Goal: Information Seeking & Learning: Learn about a topic

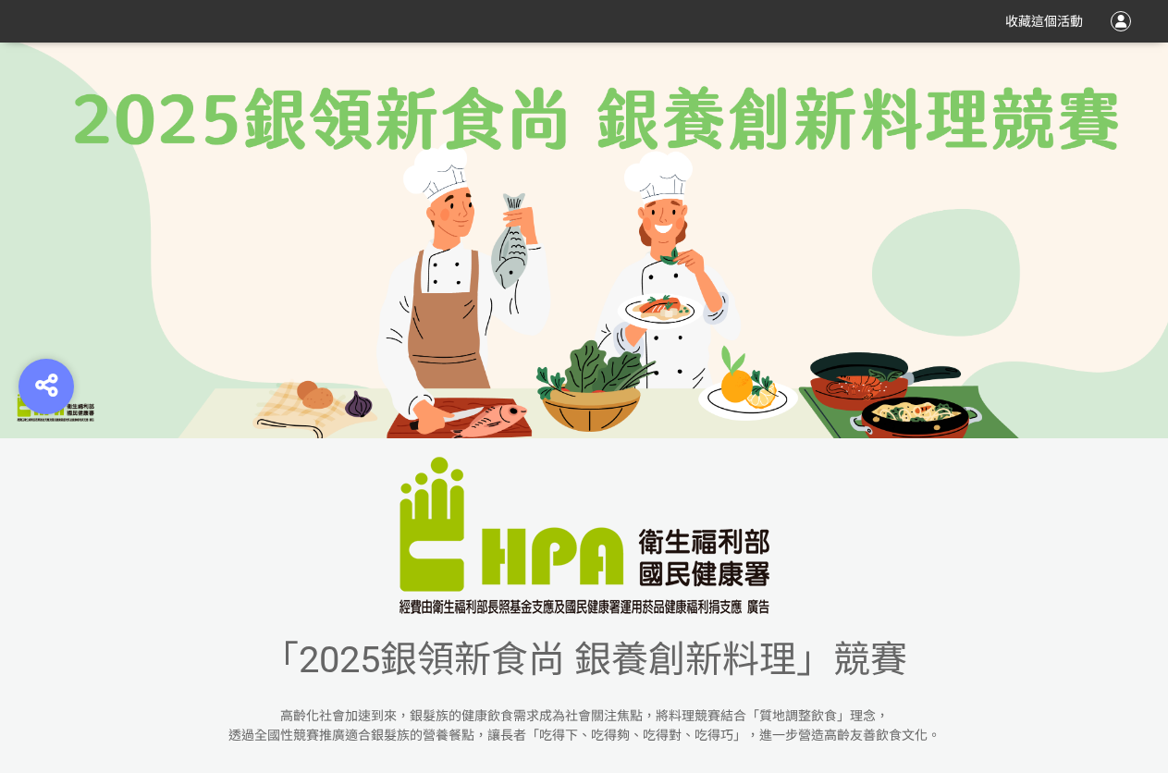
scroll to position [462, 0]
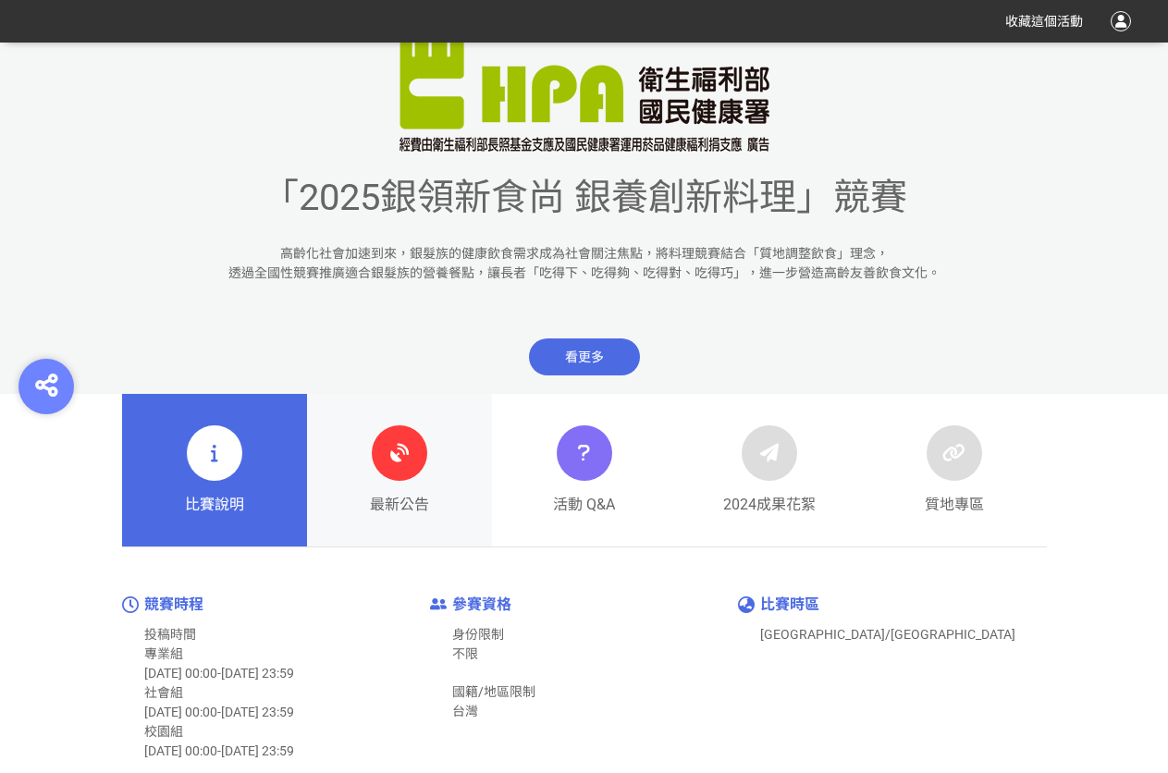
click at [391, 471] on div at bounding box center [399, 452] width 55 height 55
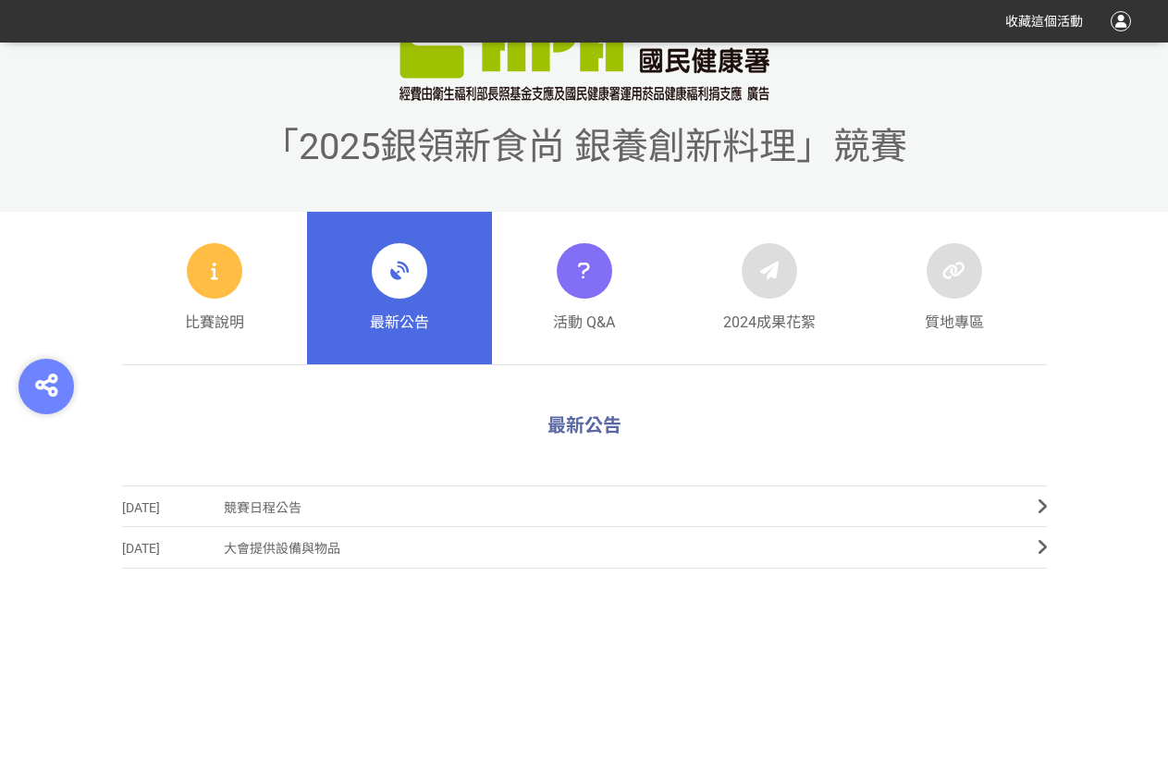
scroll to position [806, 0]
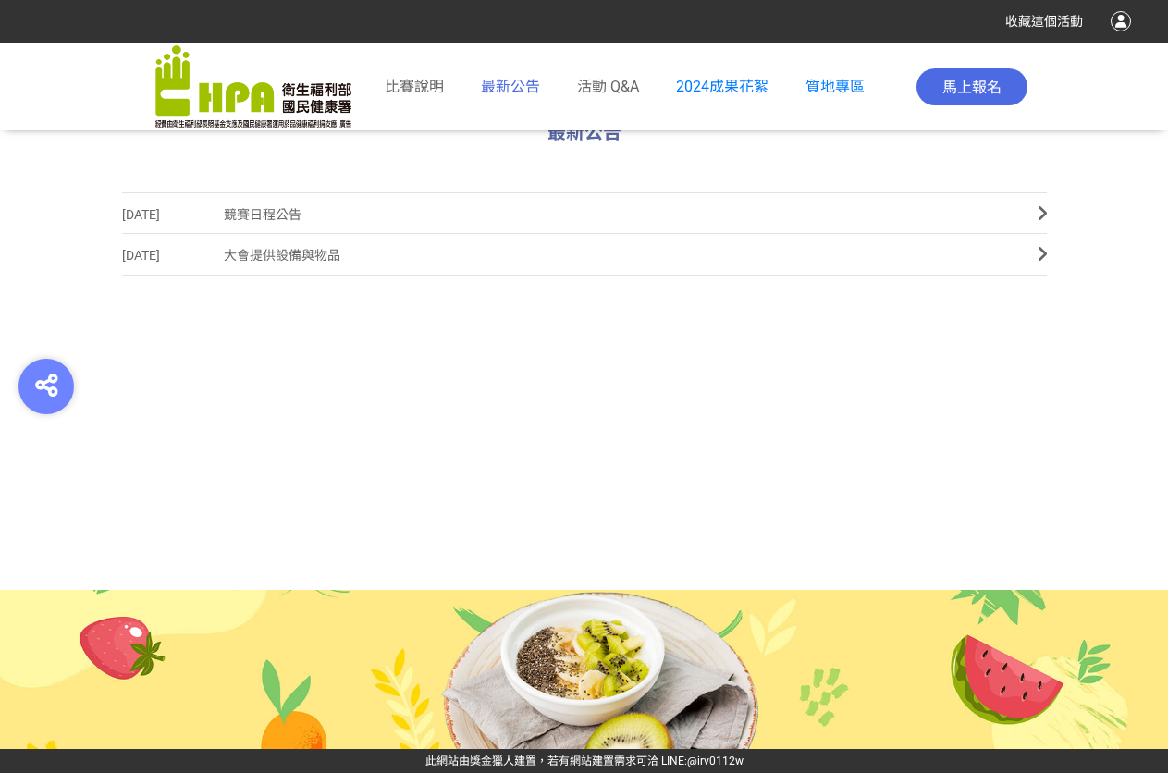
click at [491, 80] on span "最新公告" at bounding box center [510, 87] width 59 height 18
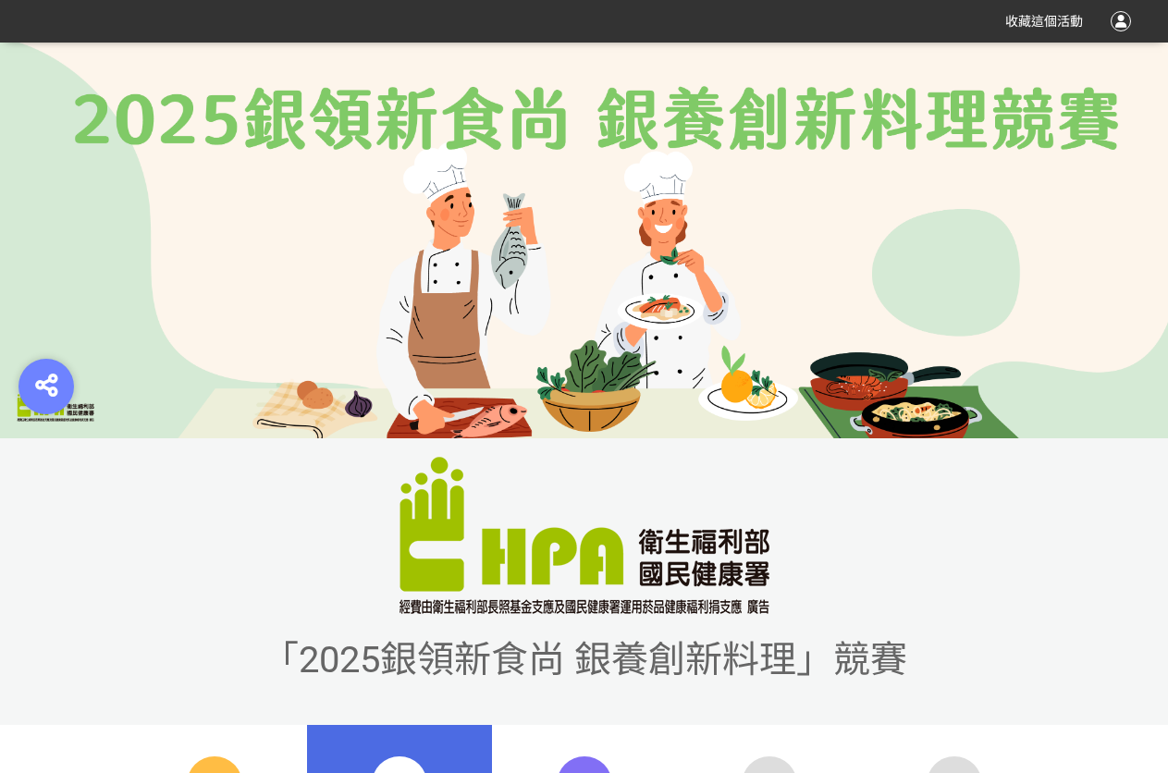
scroll to position [647, 0]
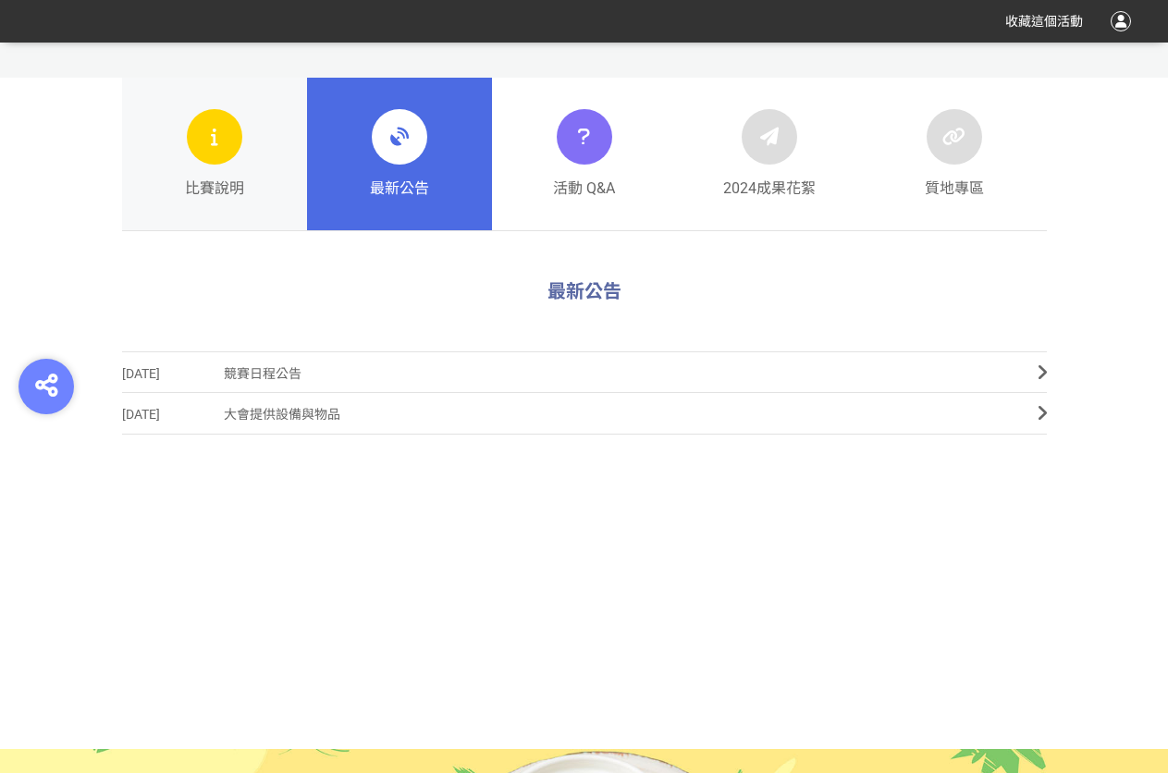
click at [231, 161] on div "比賽說明" at bounding box center [214, 154] width 59 height 91
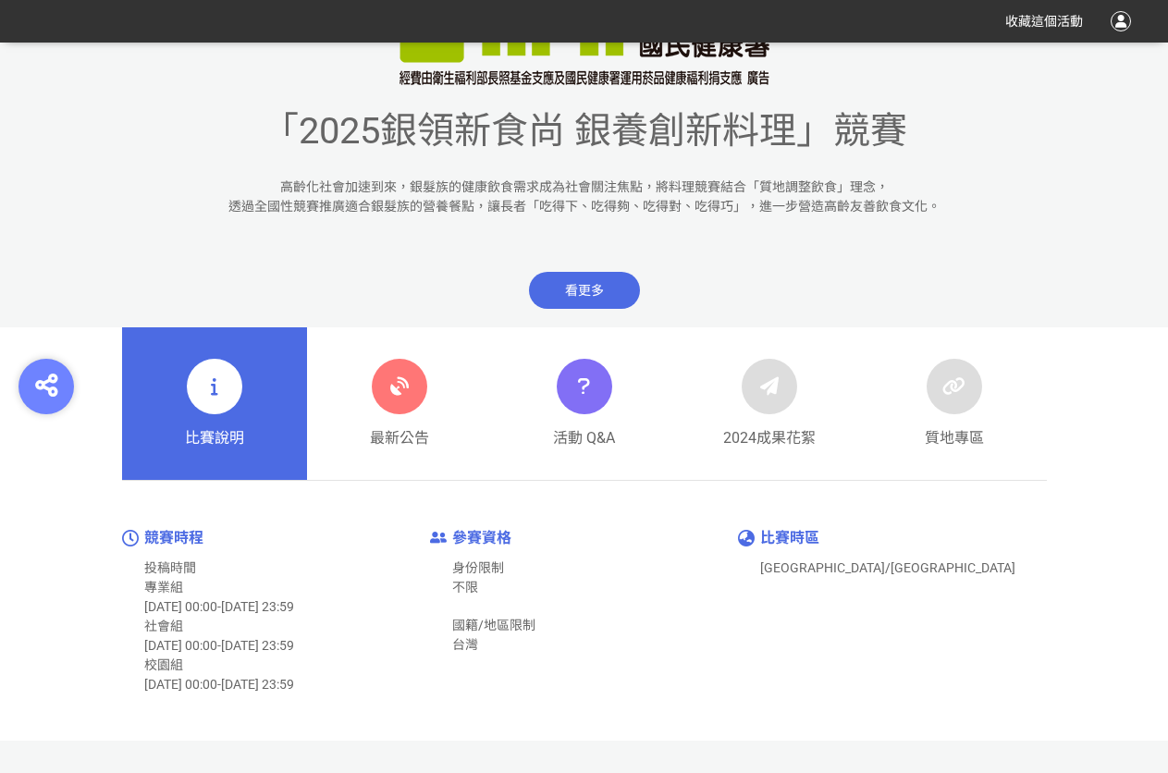
scroll to position [555, 0]
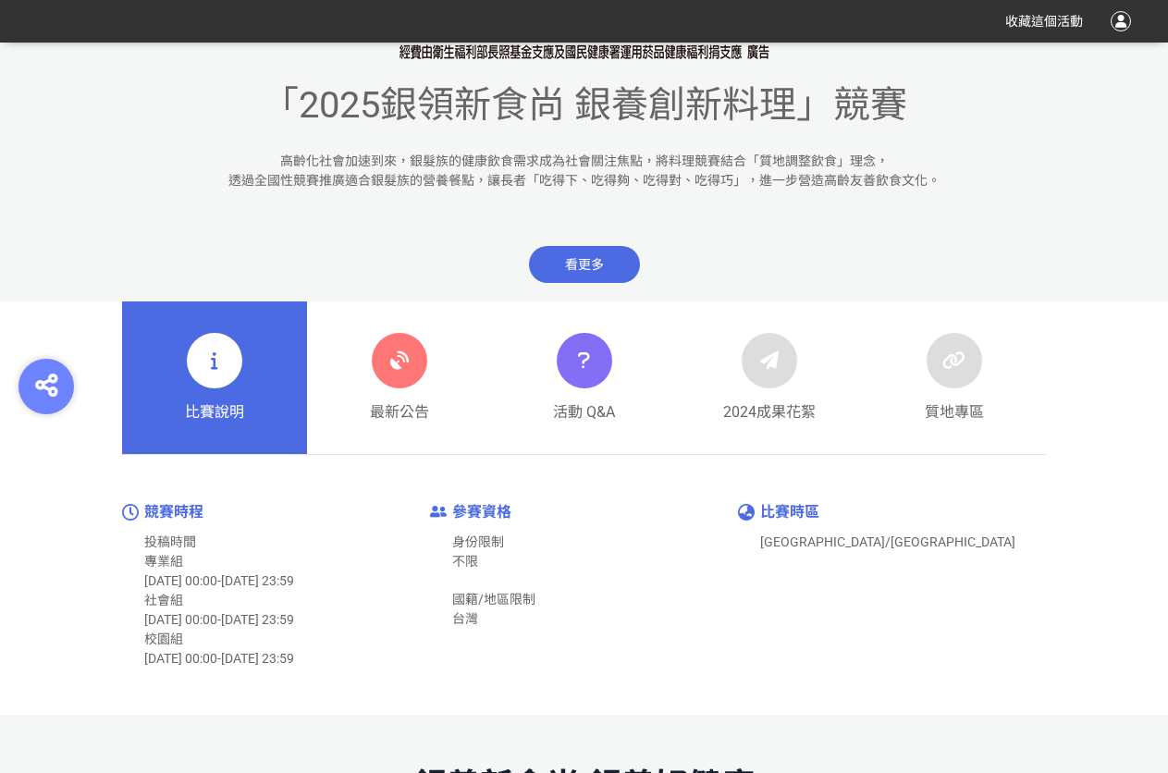
click at [583, 258] on span "看更多" at bounding box center [584, 264] width 111 height 37
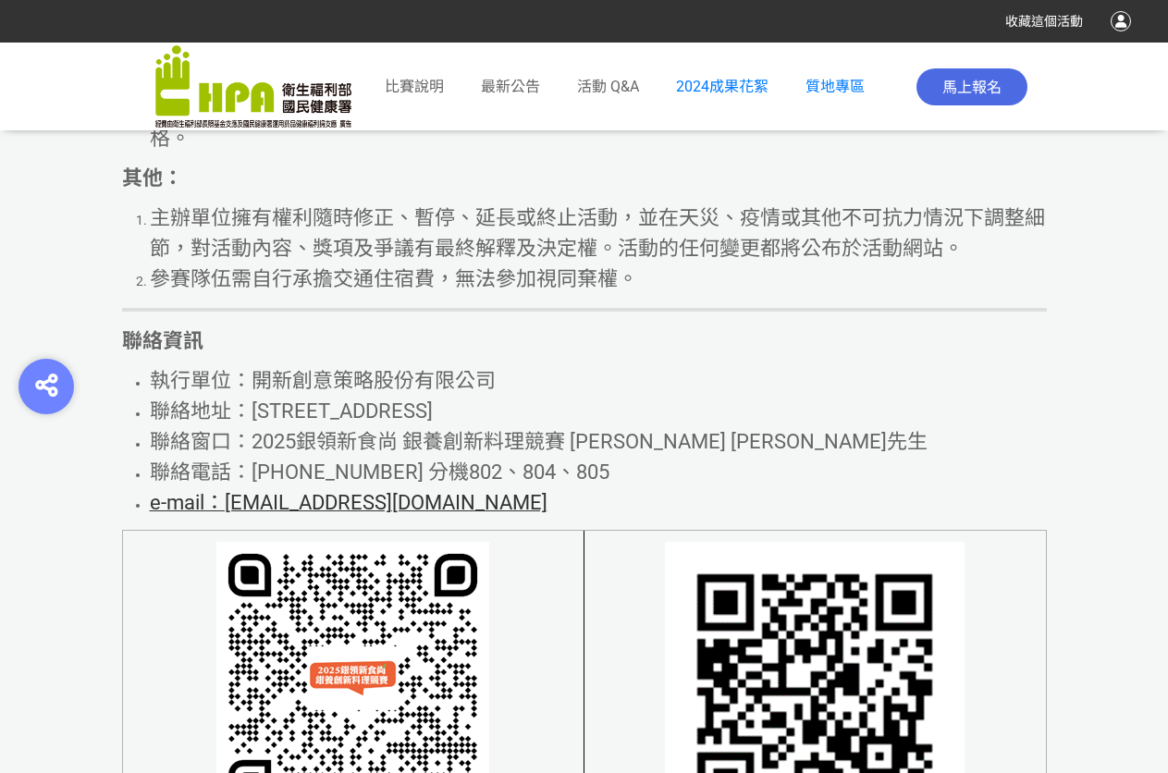
scroll to position [11278, 0]
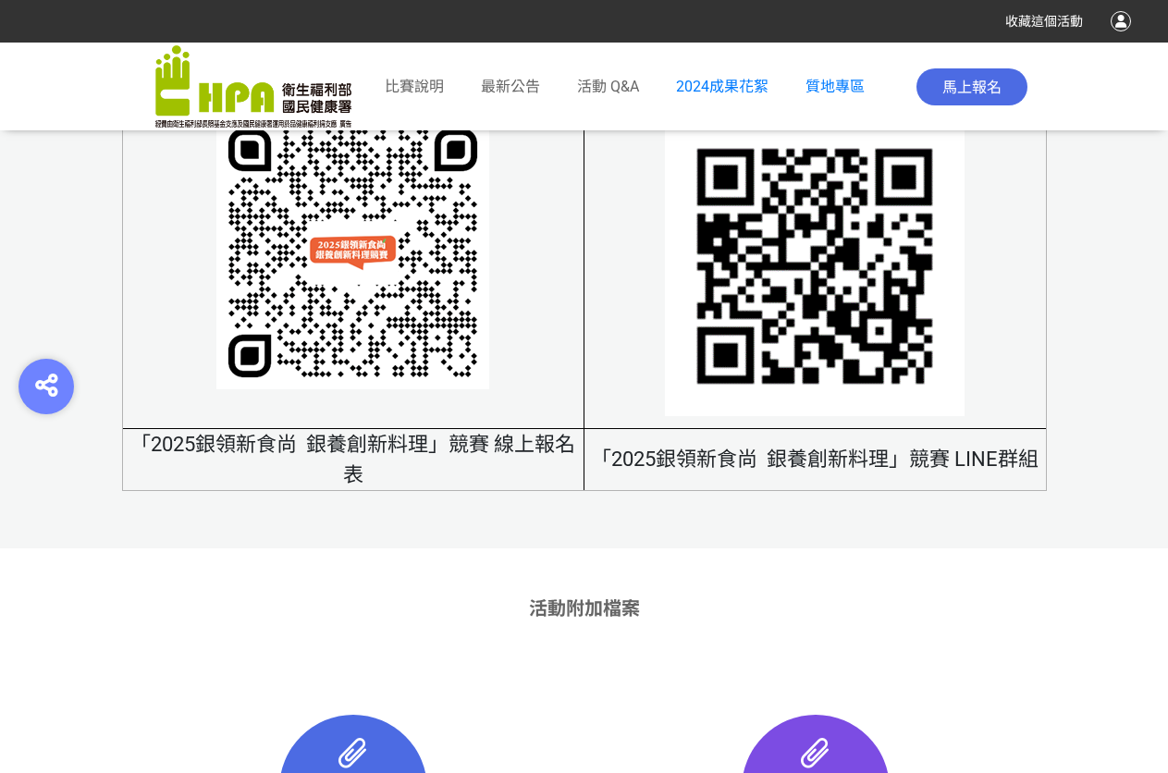
click at [793, 303] on img at bounding box center [815, 267] width 300 height 300
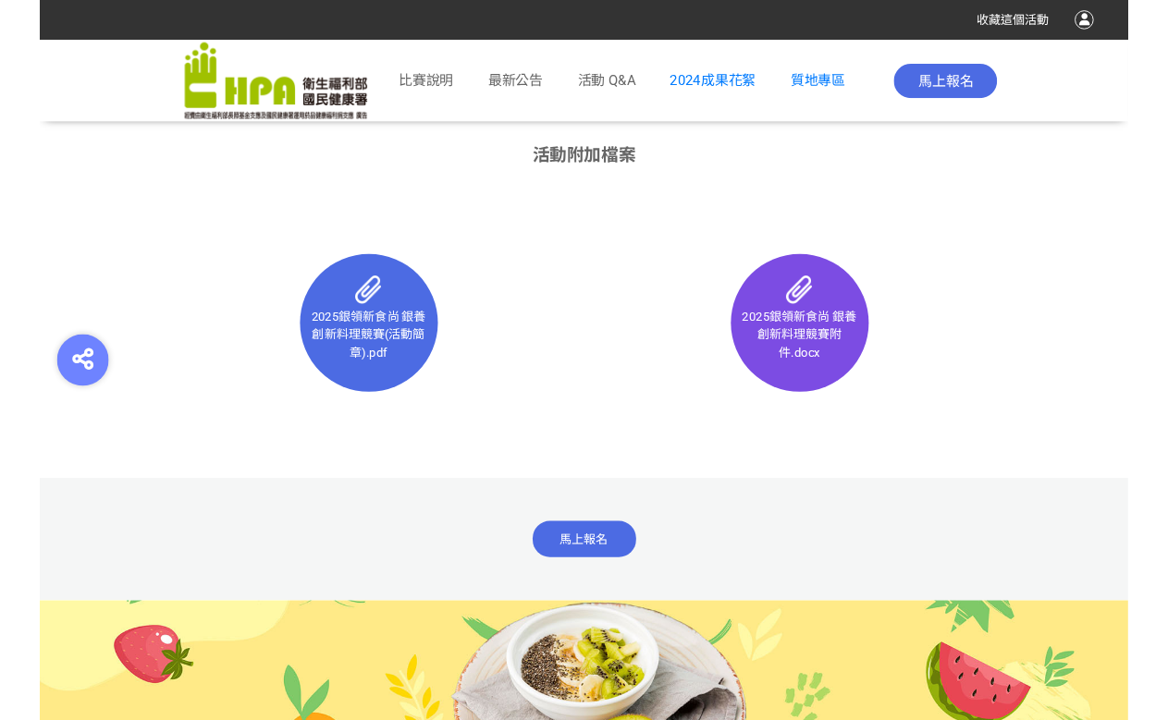
scroll to position [11628, 0]
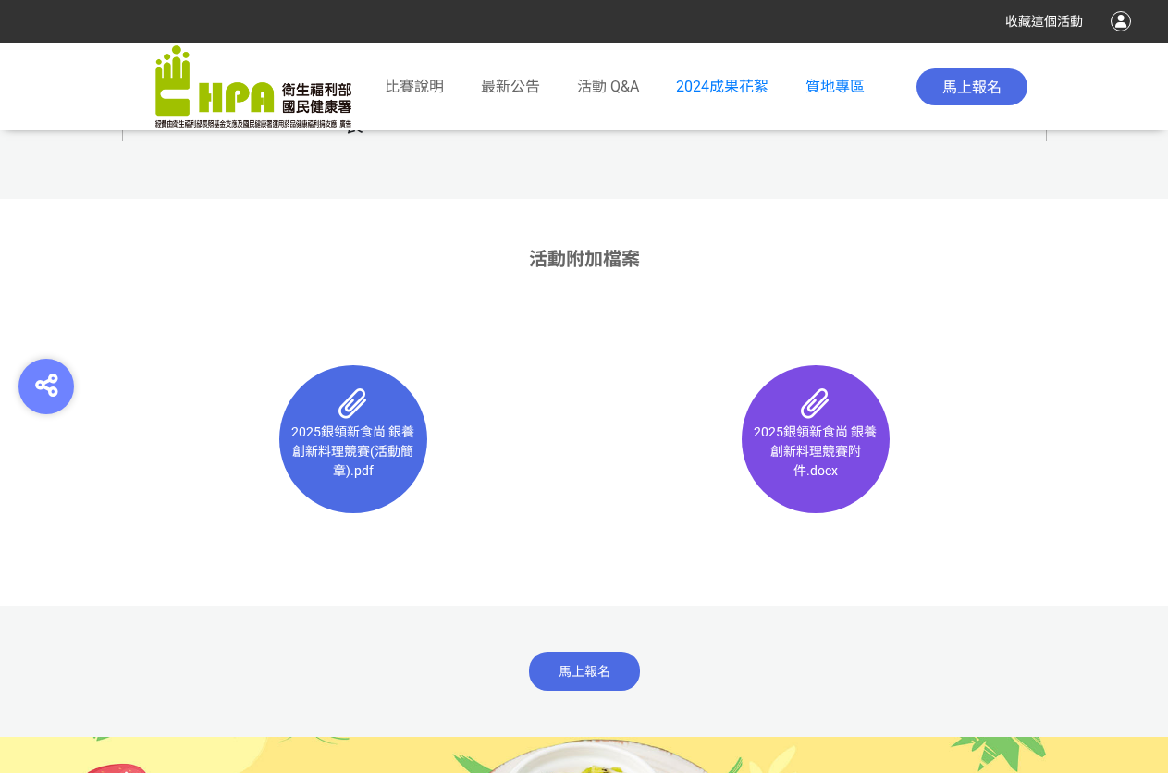
click at [362, 479] on p "2025銀領新食尚 銀養創新料理競賽(活動簡章).pdf" at bounding box center [353, 452] width 129 height 58
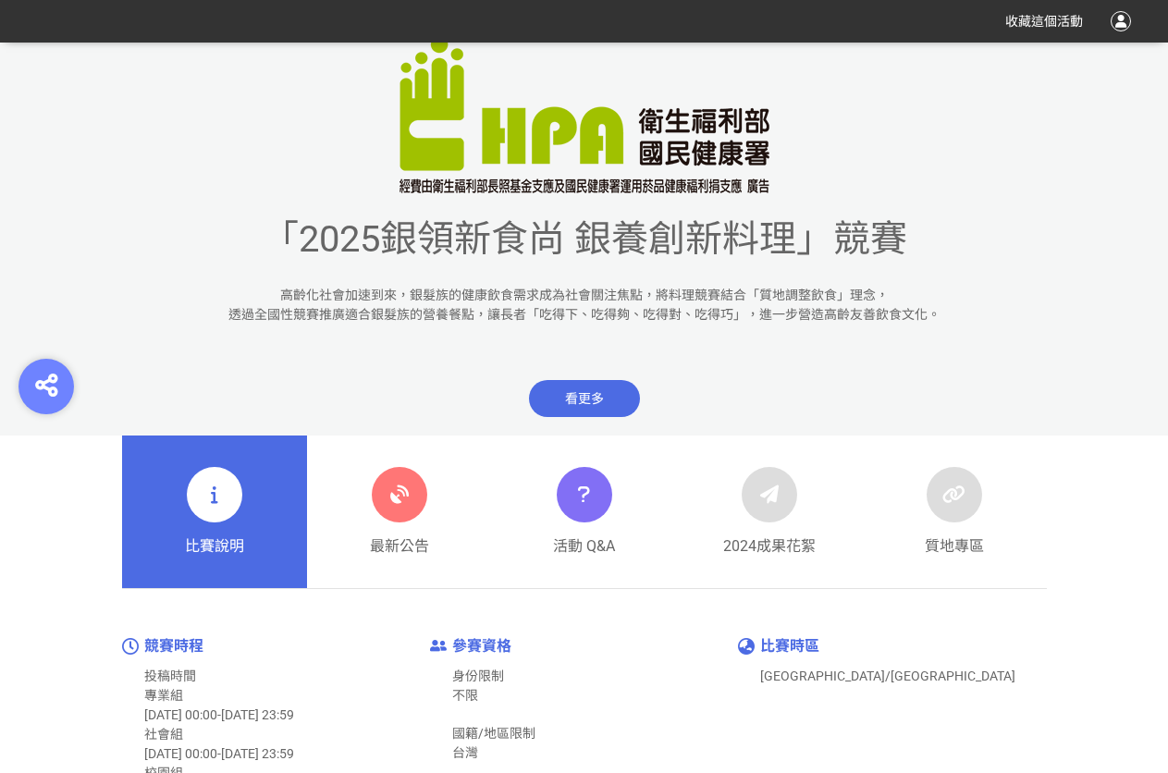
scroll to position [462, 0]
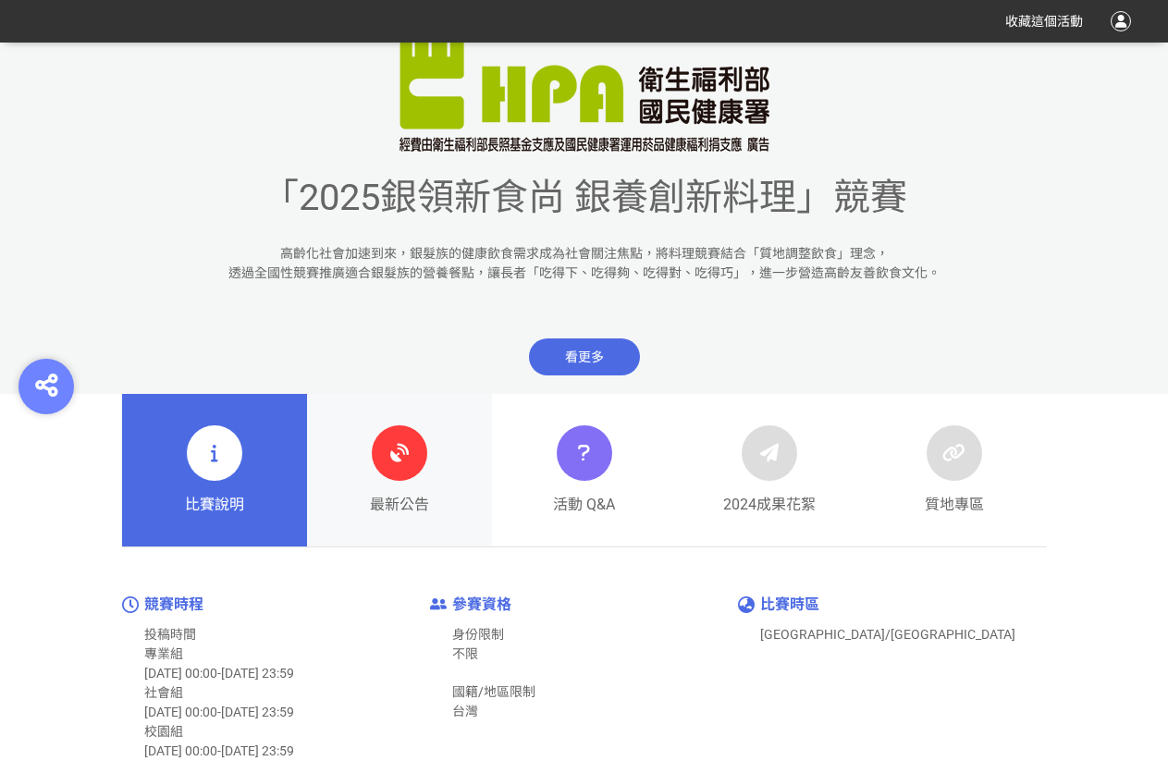
click at [399, 454] on icon at bounding box center [399, 452] width 33 height 33
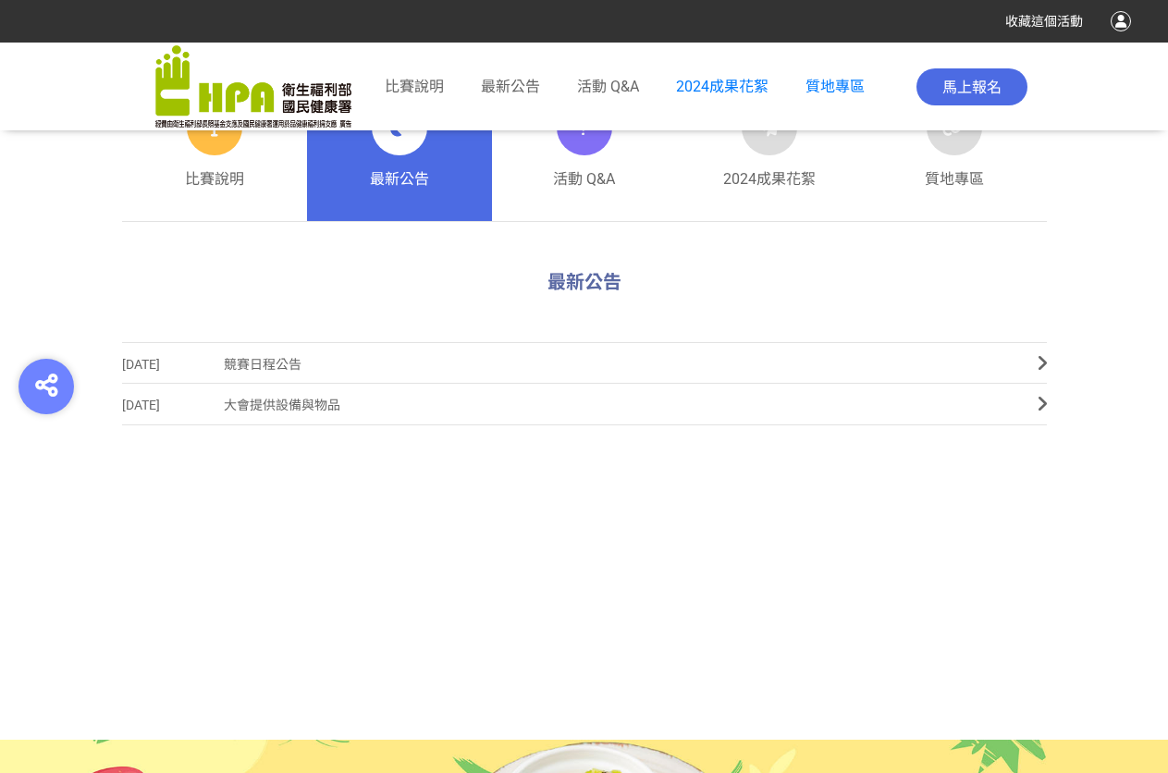
scroll to position [806, 0]
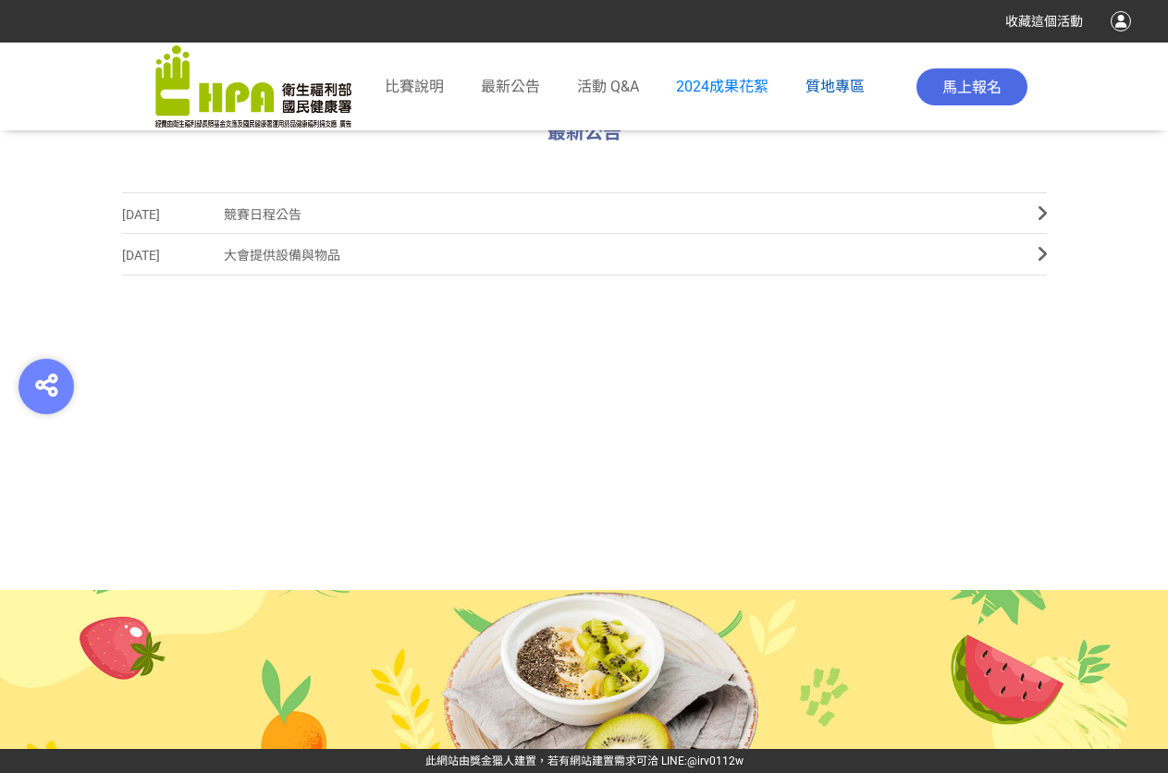
click at [828, 85] on span "質地專區" at bounding box center [834, 87] width 59 height 18
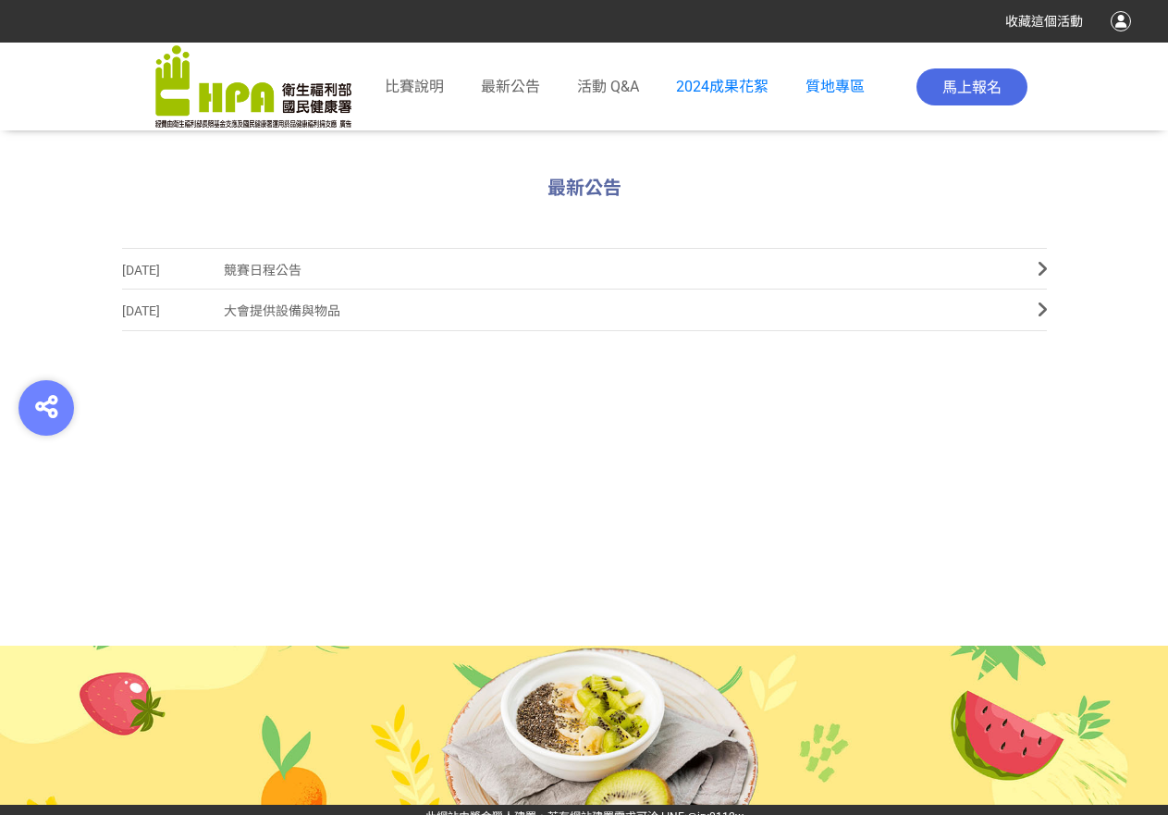
scroll to position [765, 0]
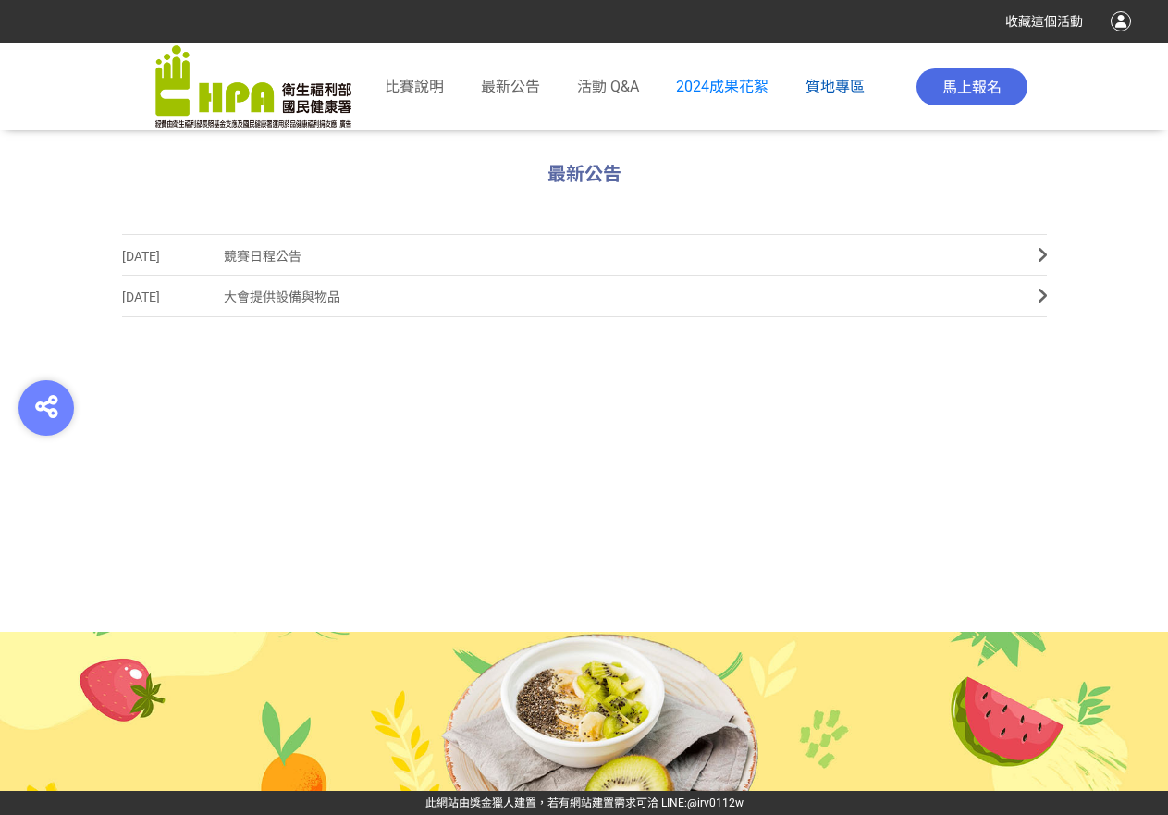
click at [826, 85] on span "質地專區" at bounding box center [834, 87] width 59 height 18
click at [609, 80] on span "活動 Q&A" at bounding box center [608, 87] width 62 height 18
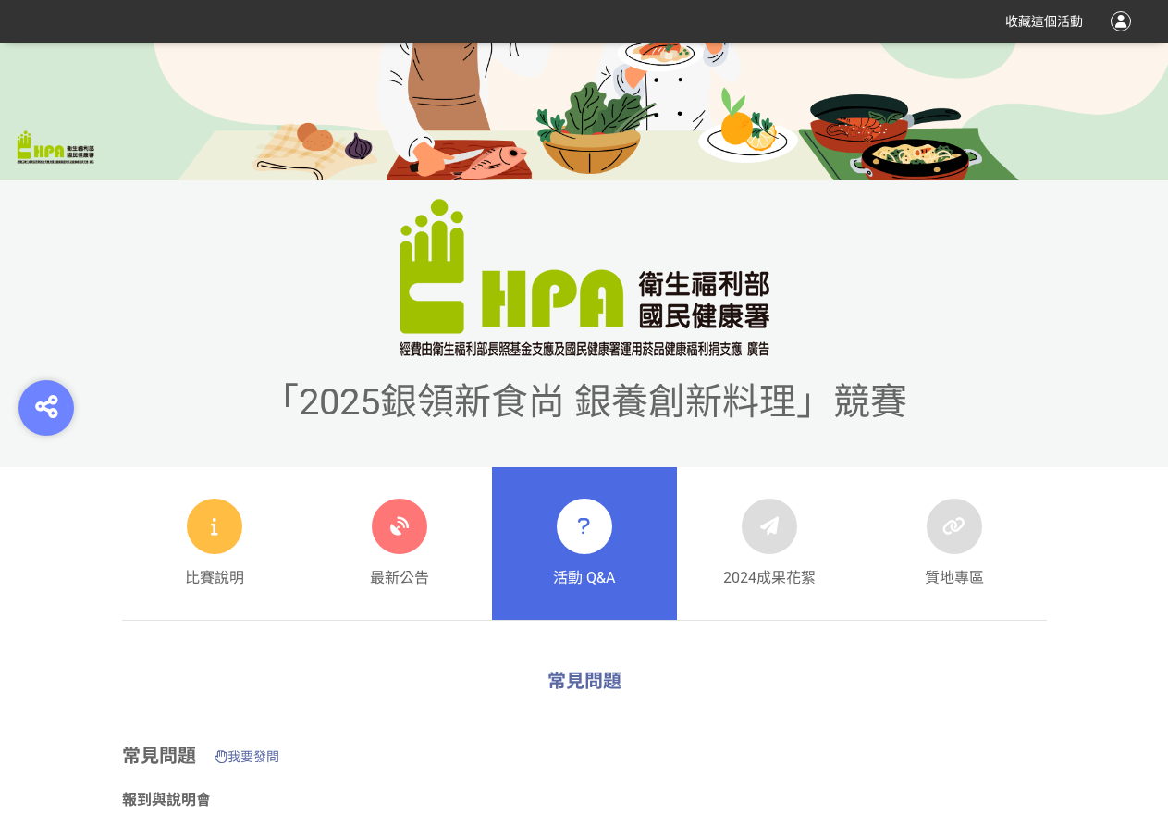
scroll to position [500, 0]
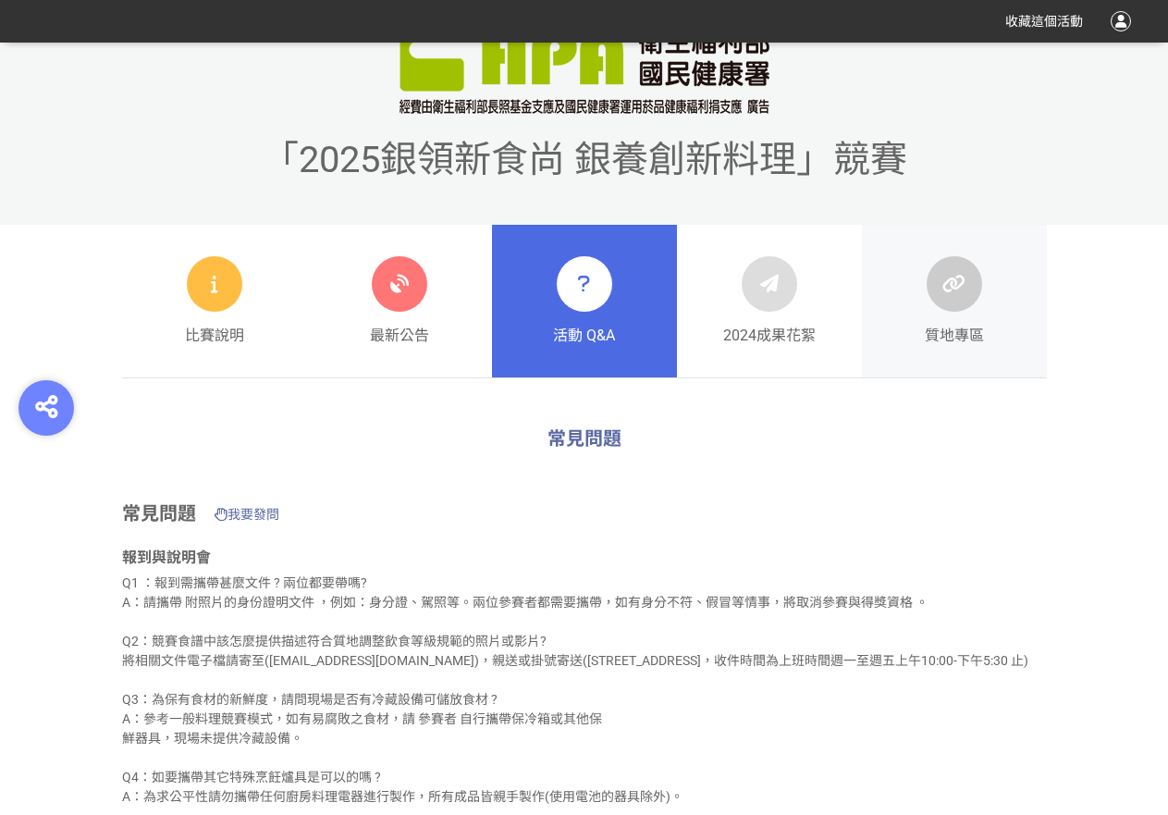
click at [941, 293] on icon at bounding box center [954, 283] width 38 height 33
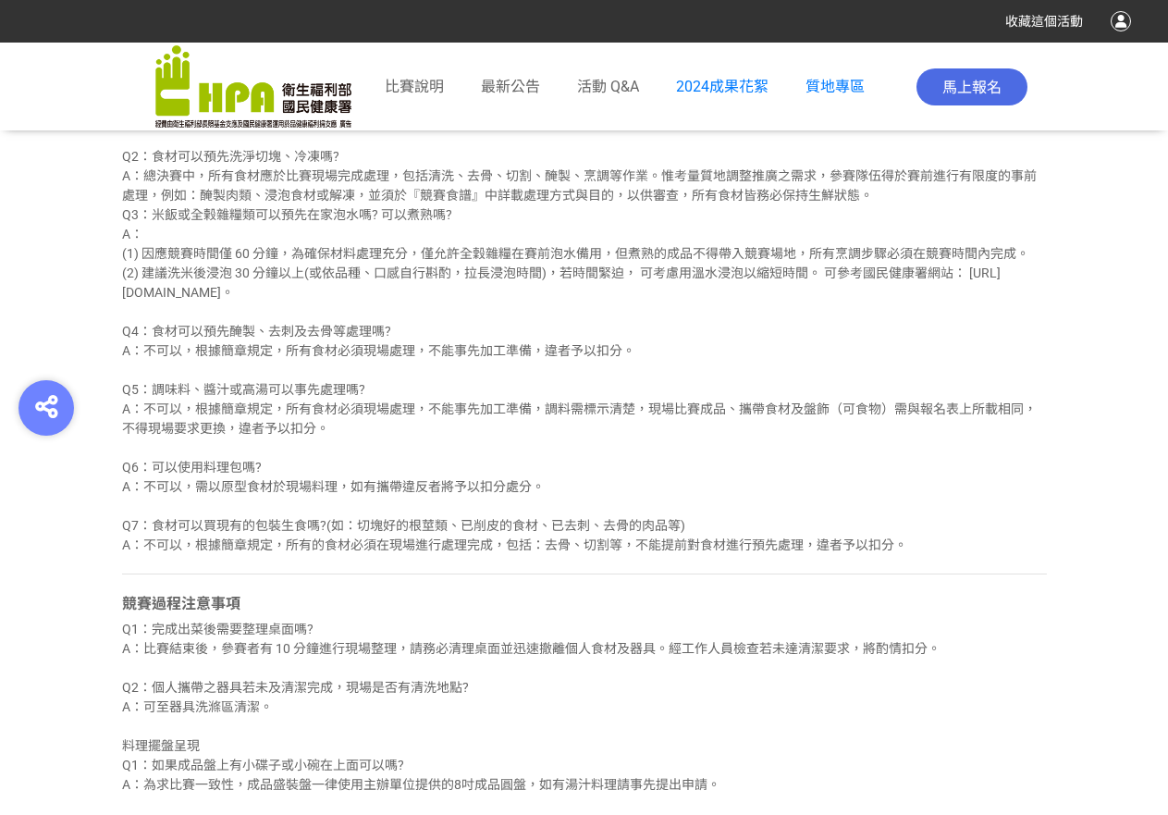
scroll to position [1387, 0]
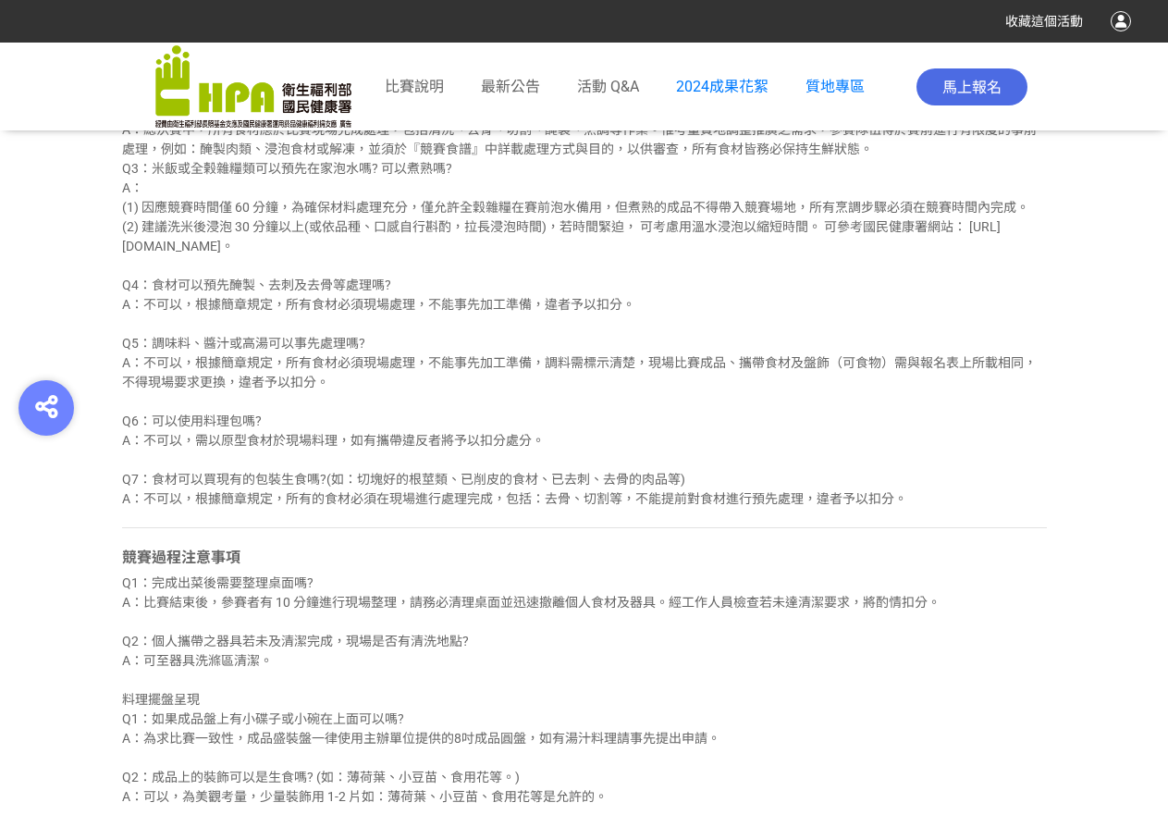
drag, startPoint x: 302, startPoint y: 263, endPoint x: 196, endPoint y: 268, distance: 106.5
click at [196, 268] on div "Q1：參賽服裝規範是什麼？ 需要額外注意甚麼? A： (1) 參照活動簡章，專業組和校園組需自備廚師服、圍裙、廚師帽、長褲、工作鞋，服裝不符規定者不得進場比賽…" at bounding box center [584, 246] width 925 height 524
click at [644, 270] on div "Q1：參賽服裝規範是什麼？ 需要額外注意甚麼? A： (1) 參照活動簡章，專業組和校園組需自備廚師服、圍裙、廚師帽、長褲、工作鞋，服裝不符規定者不得進場比賽…" at bounding box center [584, 246] width 925 height 524
drag, startPoint x: 644, startPoint y: 270, endPoint x: 567, endPoint y: 292, distance: 79.9
click at [643, 270] on div "Q1：參賽服裝規範是什麼？ 需要額外注意甚麼? A： (1) 參照活動簡章，專業組和校園組需自備廚師服、圍裙、廚師帽、長褲、工作鞋，服裝不符規定者不得進場比賽…" at bounding box center [584, 246] width 925 height 524
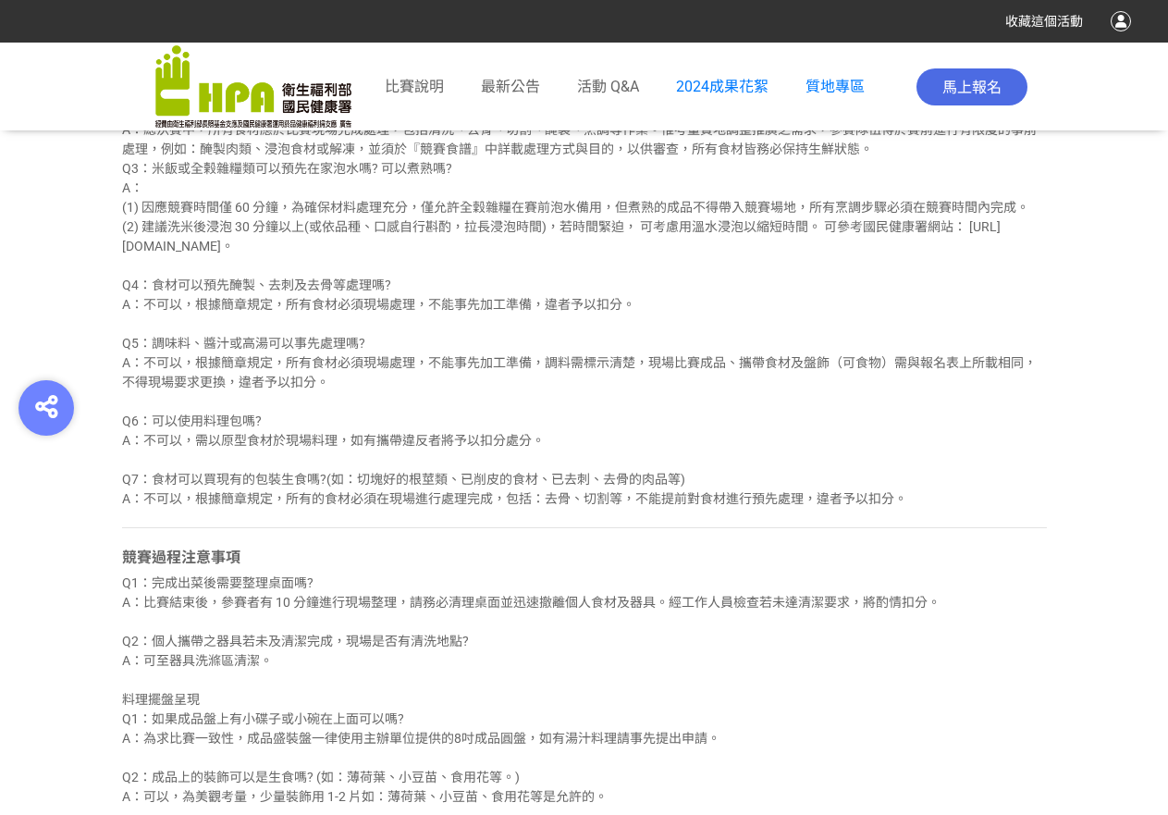
drag, startPoint x: 302, startPoint y: 264, endPoint x: 120, endPoint y: 266, distance: 182.2
click at [1036, 348] on div "Q1：參賽服裝規範是什麼？ 需要額外注意甚麼? A： (1) 參照活動簡章，專業組和校園組需自備廚師服、圍裙、廚師帽、長褲、工作鞋，服裝不符規定者不得進場比賽…" at bounding box center [584, 246] width 925 height 524
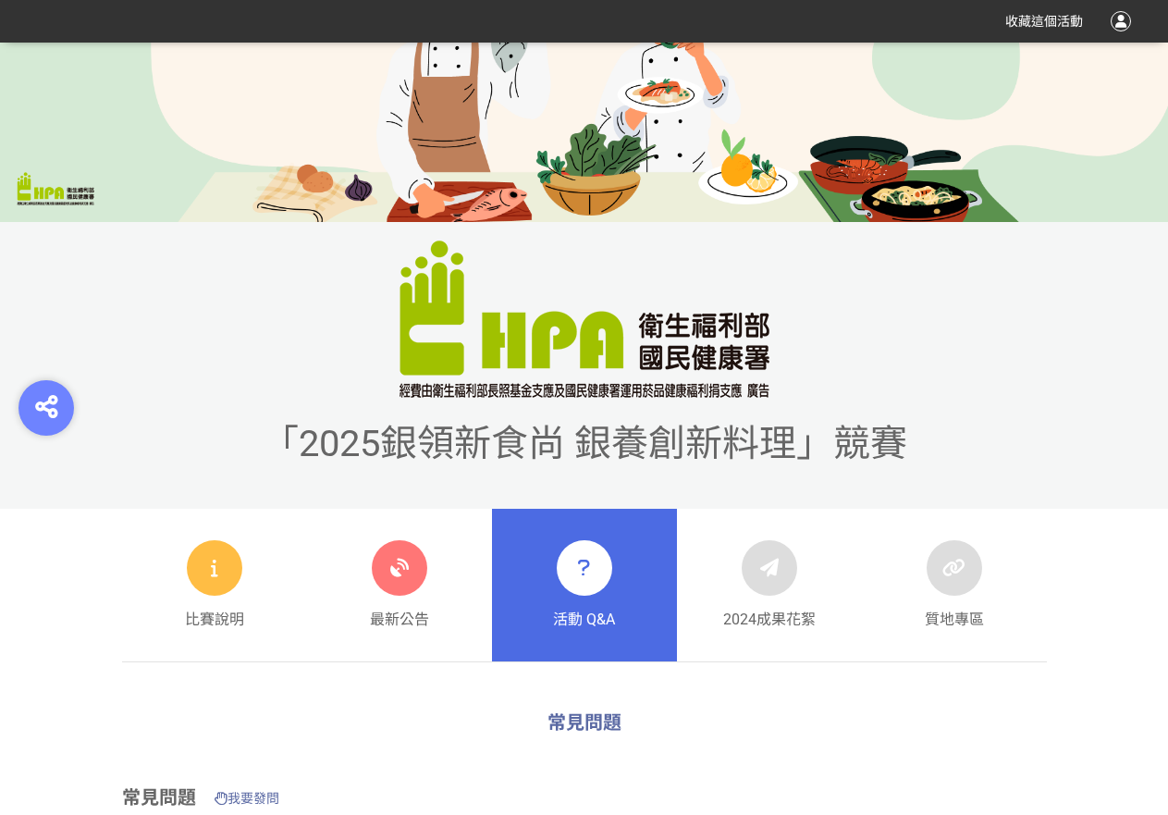
scroll to position [555, 0]
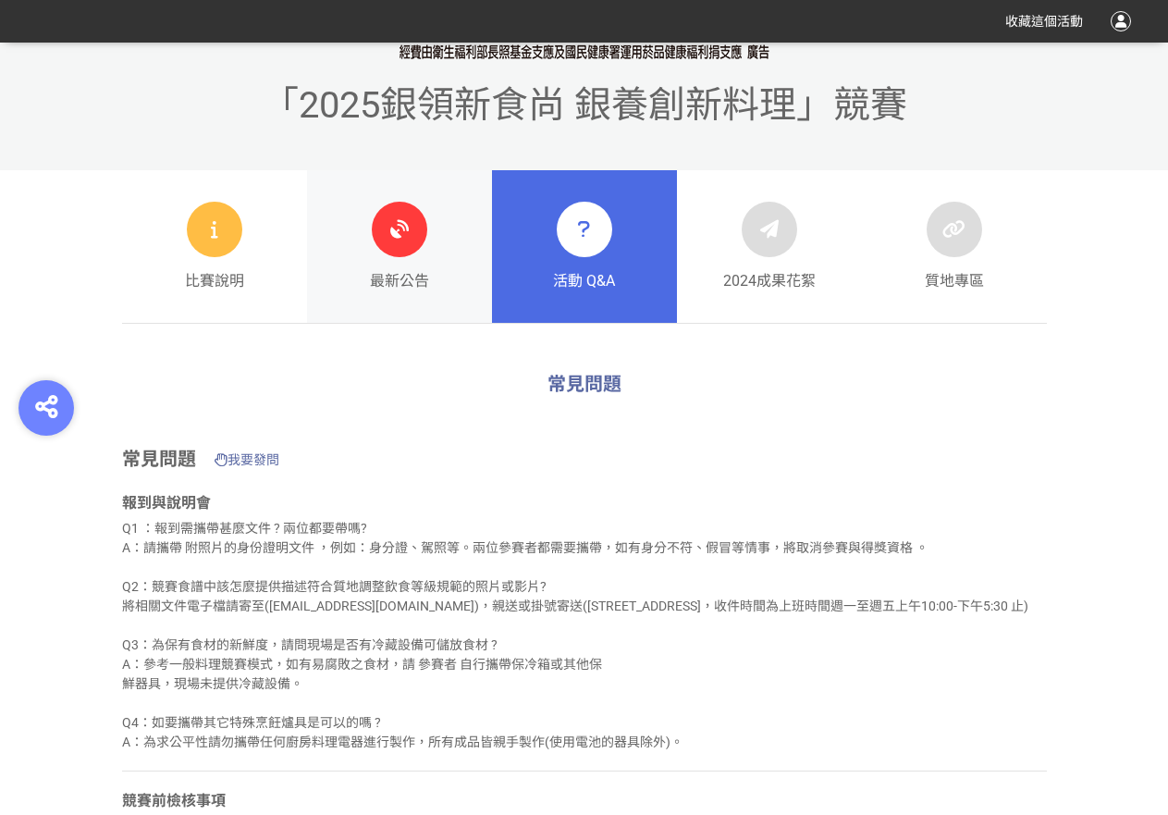
click at [384, 254] on div "最新公告" at bounding box center [399, 247] width 59 height 91
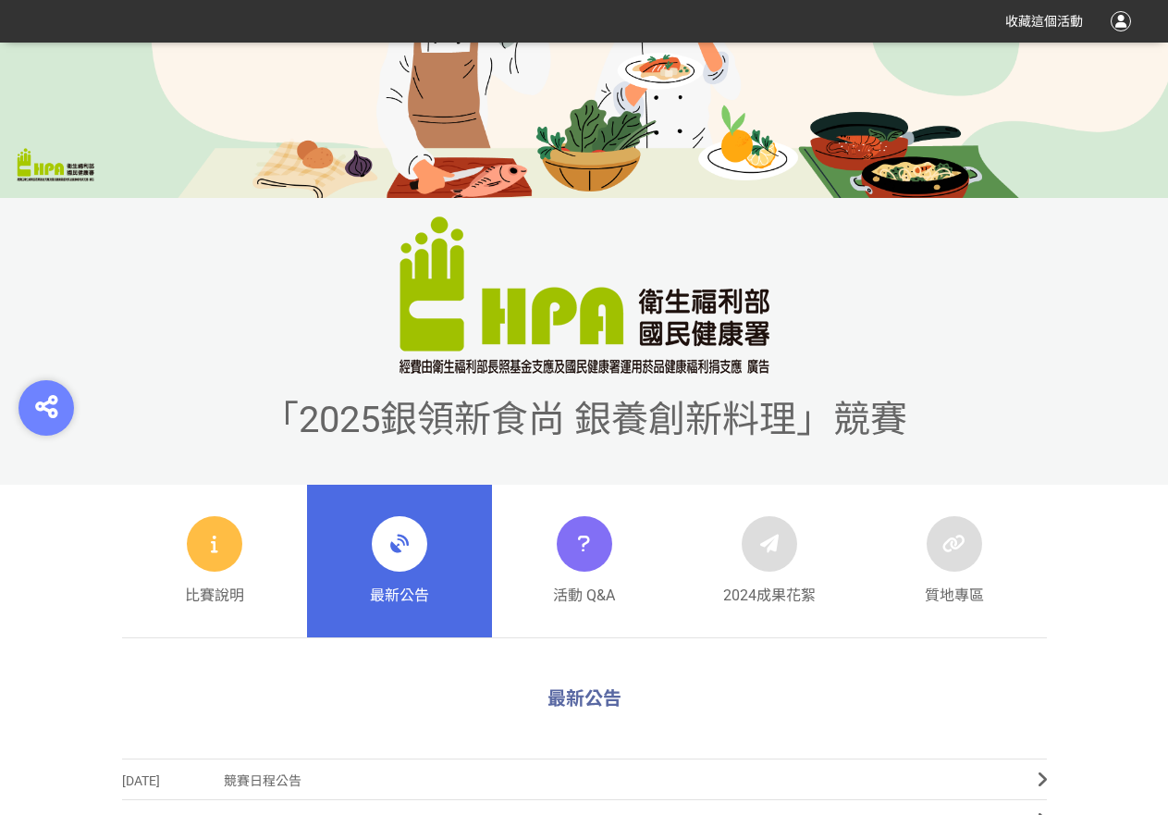
scroll to position [555, 0]
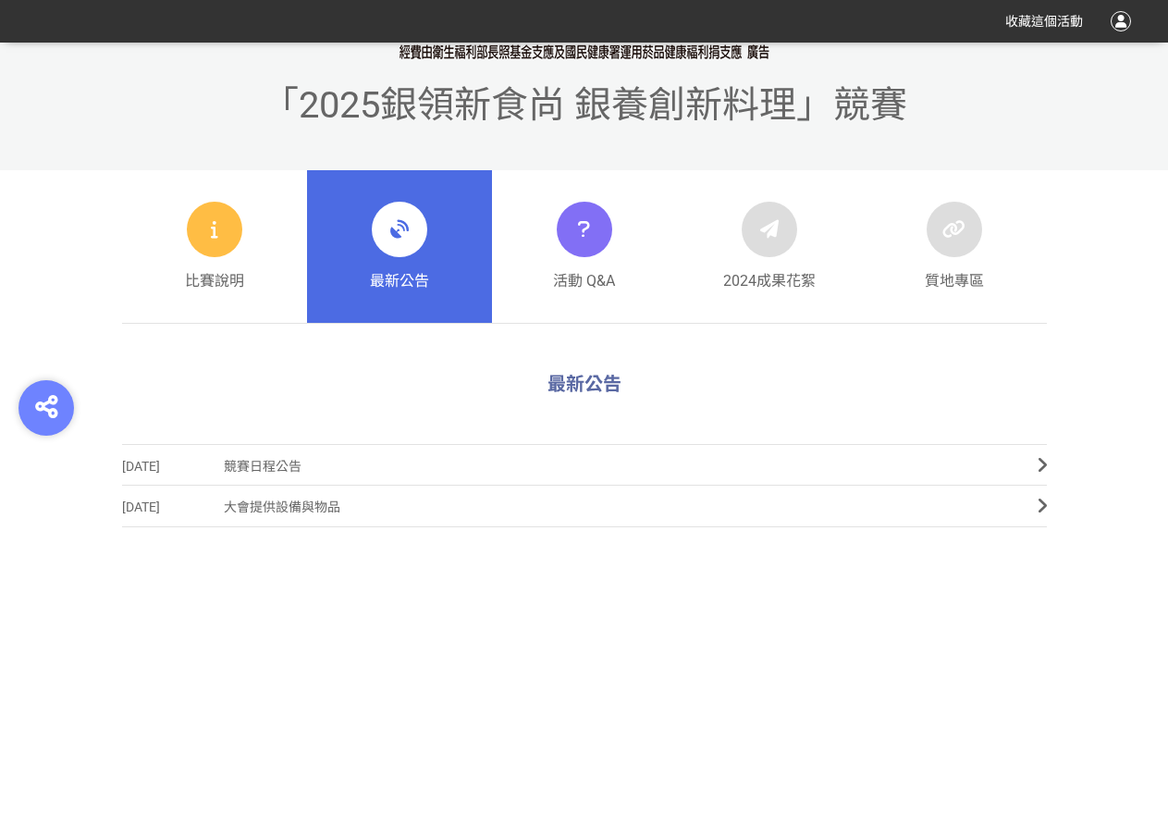
click at [276, 506] on span "大會提供設備與物品" at bounding box center [617, 507] width 786 height 42
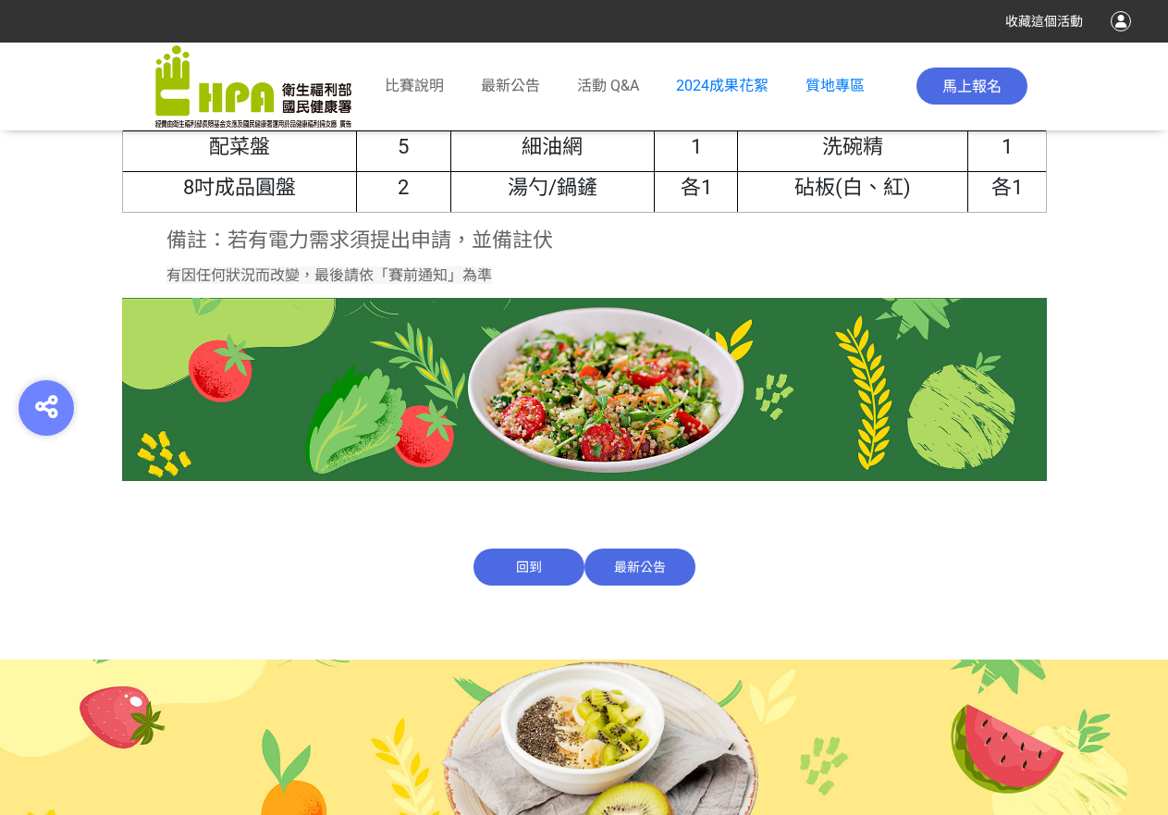
scroll to position [1356, 0]
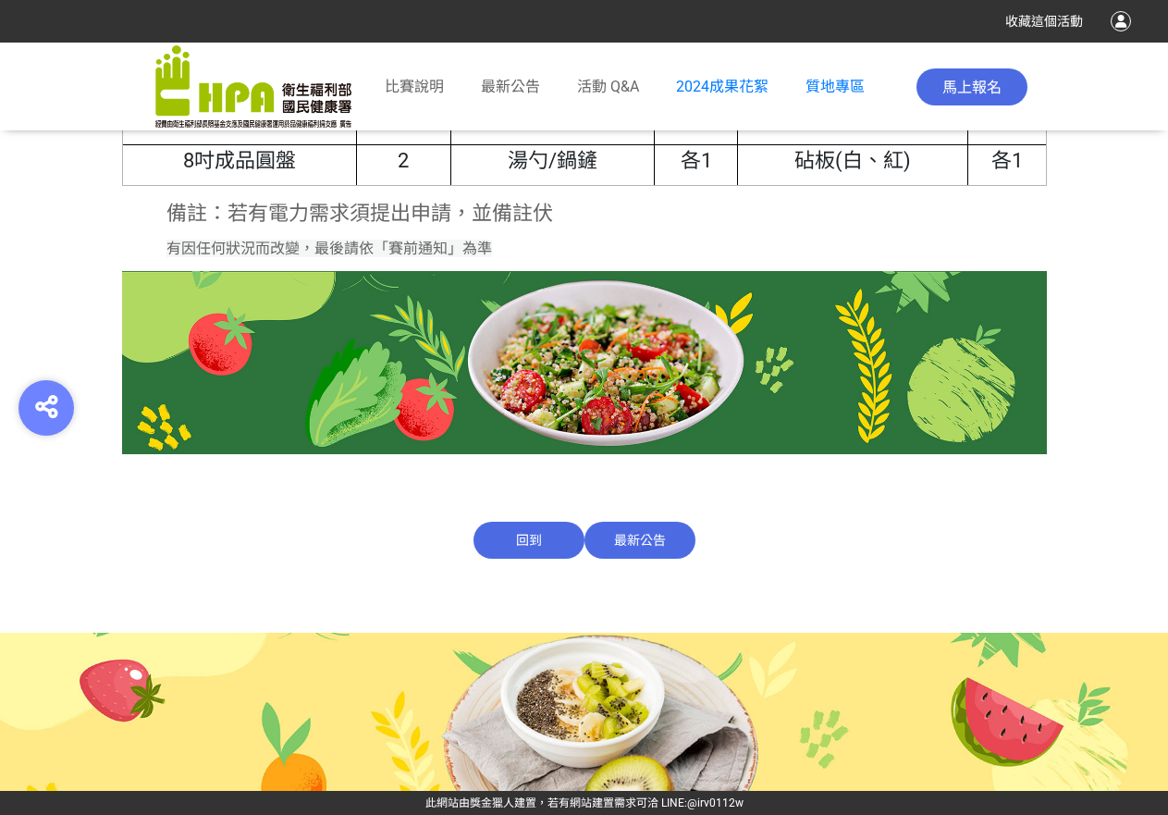
click at [652, 526] on span "最新公告" at bounding box center [639, 540] width 111 height 37
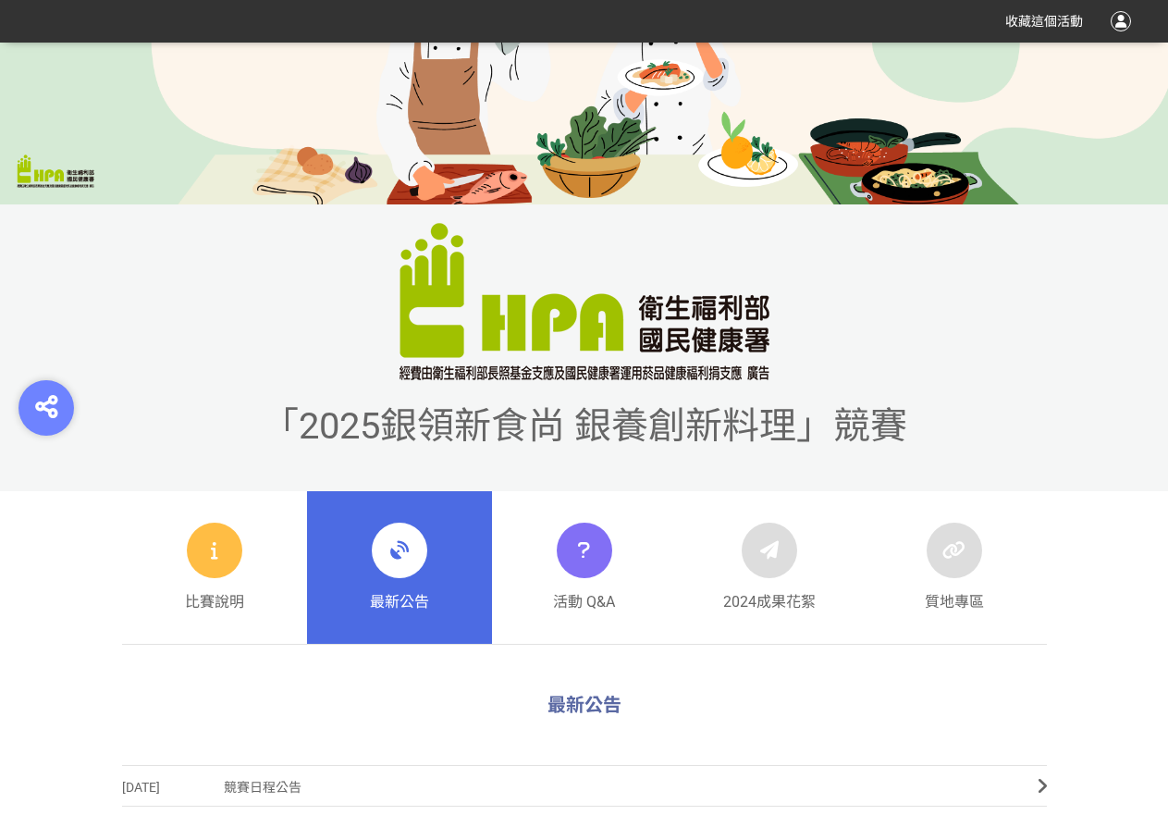
scroll to position [647, 0]
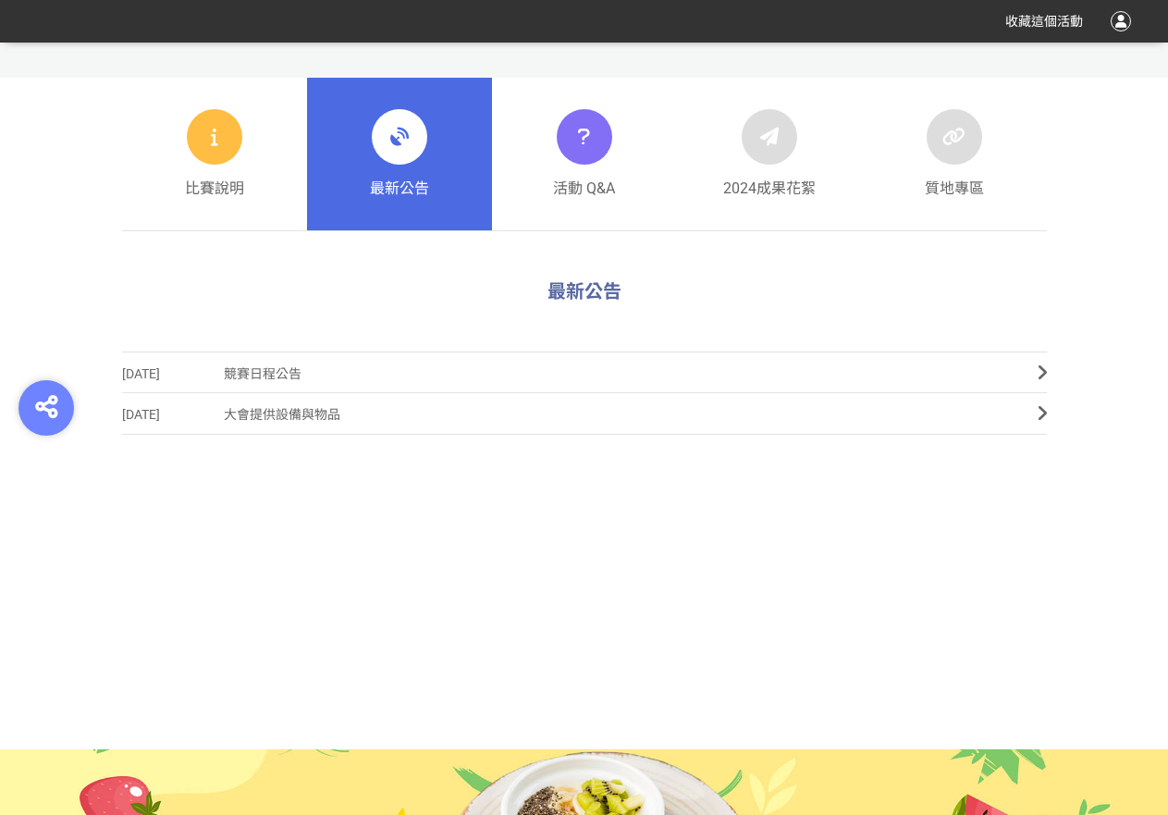
click at [248, 368] on span "競賽日程公告" at bounding box center [617, 374] width 786 height 42
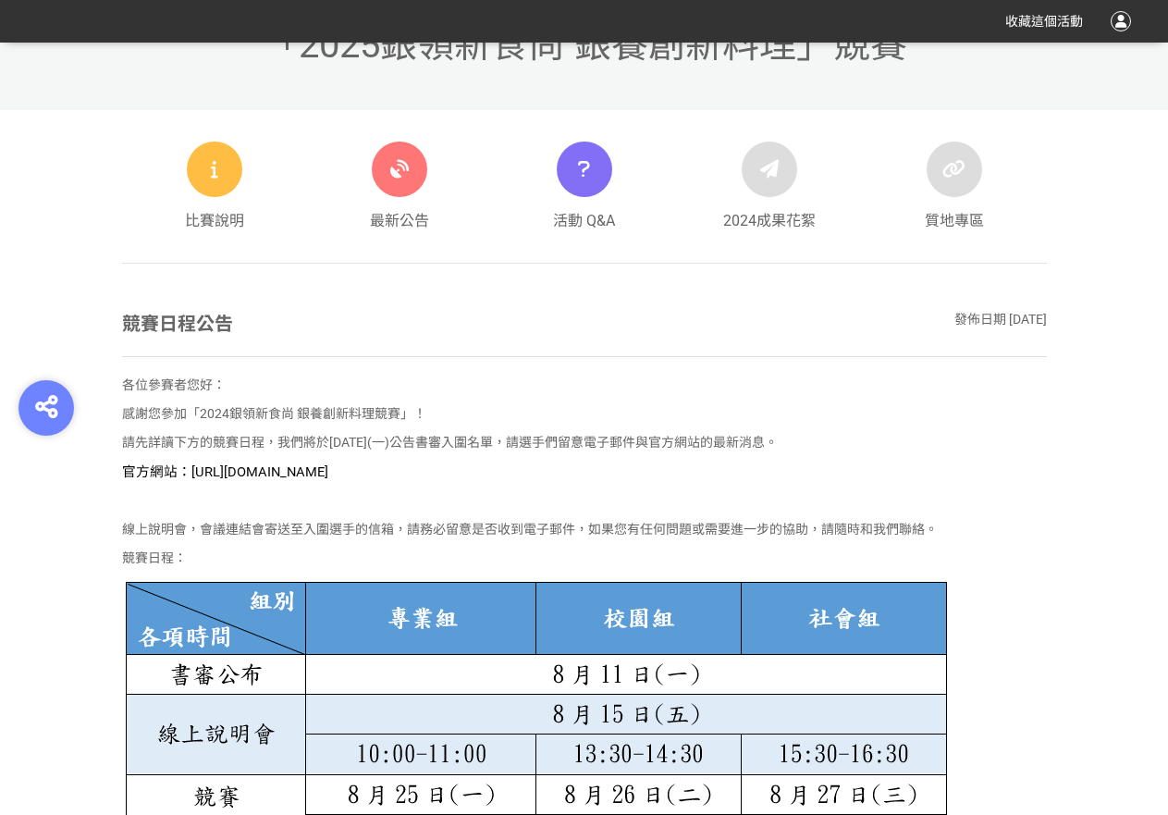
scroll to position [647, 0]
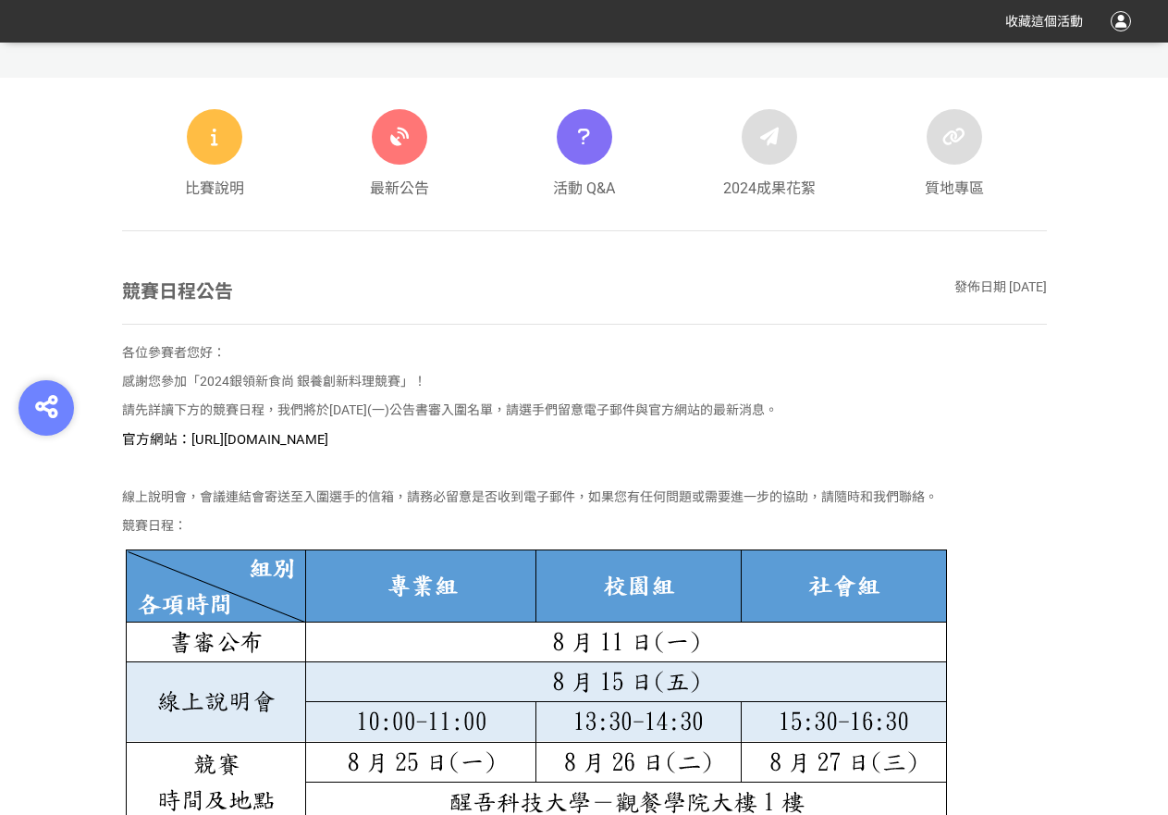
drag, startPoint x: 522, startPoint y: 439, endPoint x: 189, endPoint y: 434, distance: 333.9
click at [189, 434] on p "官方網站：https://contest.bhuntr.com/tw/GDHealthy/home/" at bounding box center [584, 439] width 925 height 20
click at [1032, 565] on p at bounding box center [584, 721] width 925 height 352
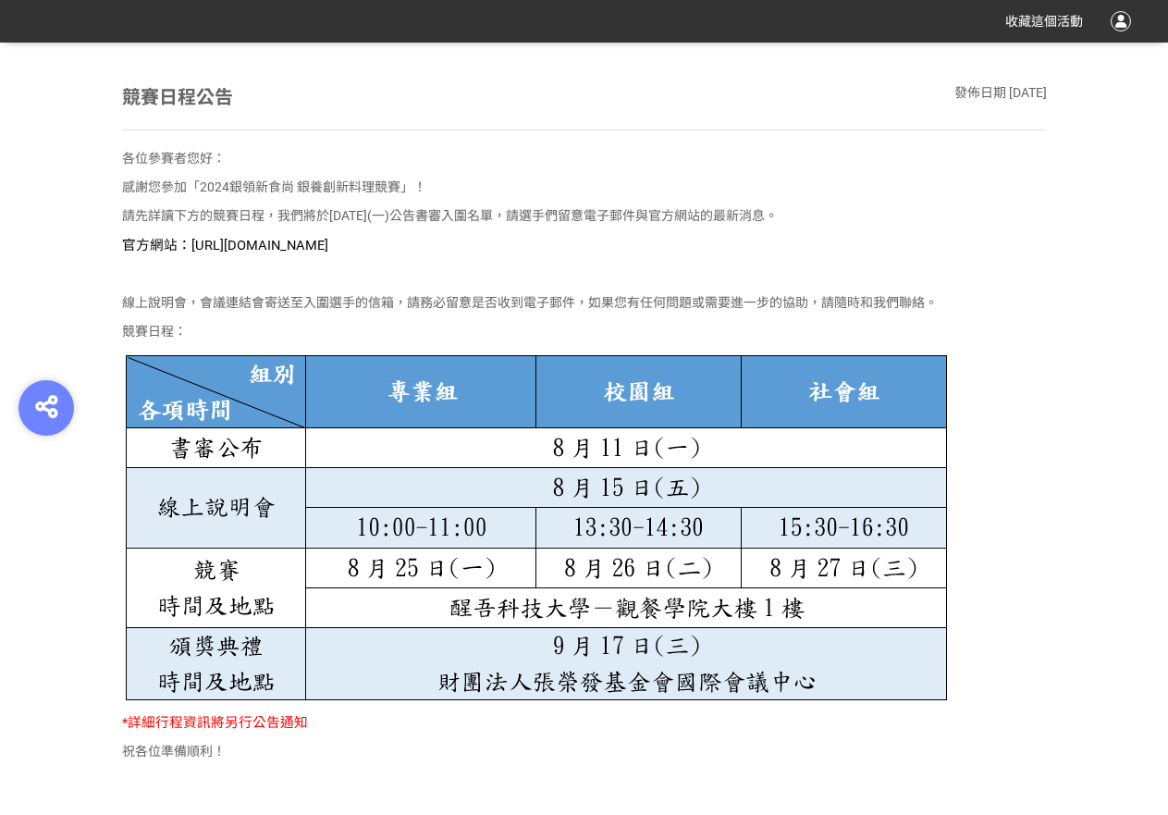
scroll to position [499, 0]
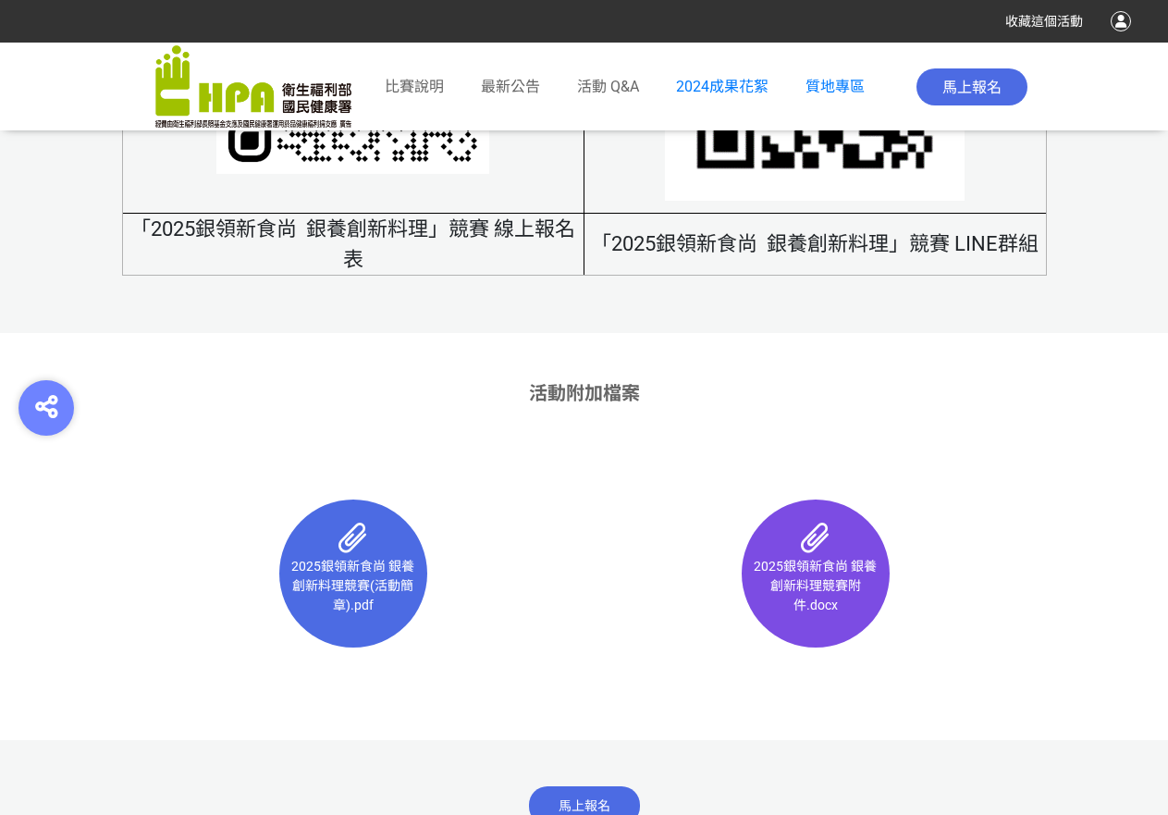
scroll to position [11771, 0]
